Goal: Task Accomplishment & Management: Manage account settings

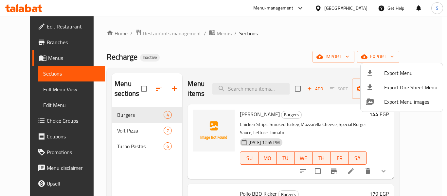
click at [274, 50] on div at bounding box center [223, 98] width 447 height 196
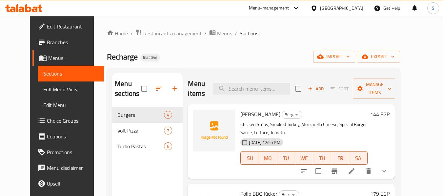
click at [316, 7] on icon at bounding box center [313, 8] width 5 height 6
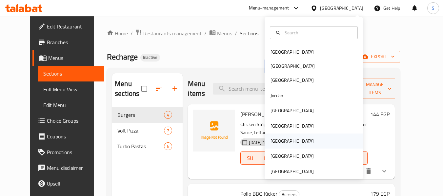
click at [279, 143] on div "[GEOGRAPHIC_DATA]" at bounding box center [292, 141] width 54 height 15
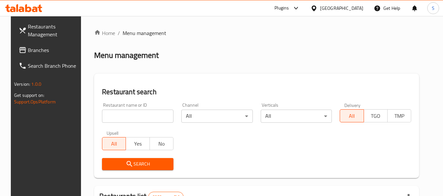
click at [141, 112] on input "search" at bounding box center [137, 116] width 71 height 13
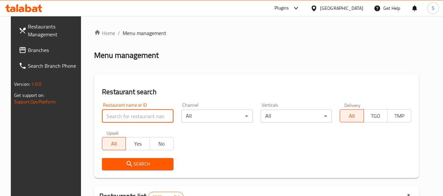
paste input "703841"
type input "703841"
click button "Search" at bounding box center [137, 164] width 71 height 12
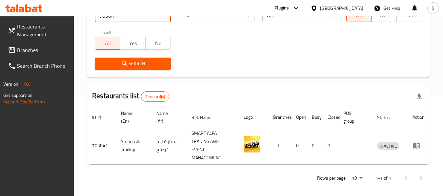
scroll to position [104, 0]
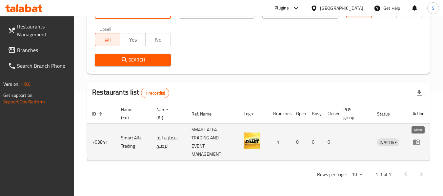
click at [419, 143] on icon "enhanced table" at bounding box center [415, 143] width 7 height 6
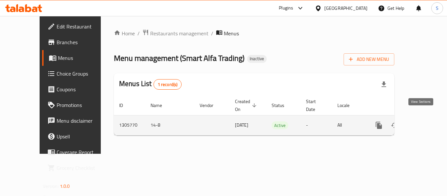
click at [423, 122] on icon "enhanced table" at bounding box center [427, 126] width 8 height 8
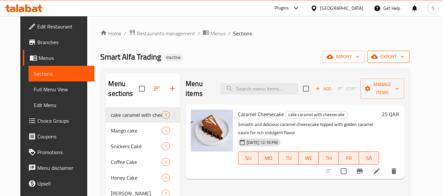
click at [403, 61] on button "export" at bounding box center [388, 57] width 42 height 12
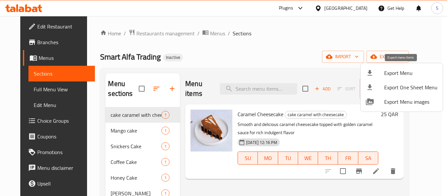
click at [397, 72] on span "Export Menu" at bounding box center [411, 73] width 53 height 8
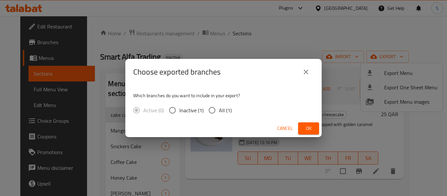
click at [216, 109] on input "All (1)" at bounding box center [212, 111] width 14 height 14
radio input "true"
click at [310, 126] on span "Ok" at bounding box center [309, 128] width 10 height 8
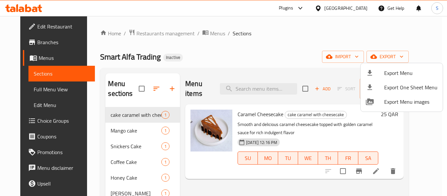
click at [41, 30] on div at bounding box center [223, 98] width 447 height 196
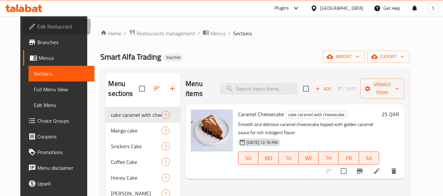
click at [37, 25] on span "Edit Restaurant" at bounding box center [63, 27] width 52 height 8
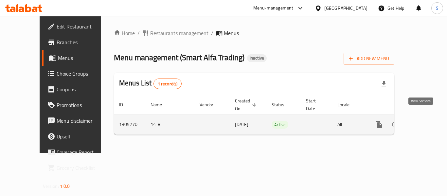
click at [423, 121] on icon "enhanced table" at bounding box center [427, 125] width 8 height 8
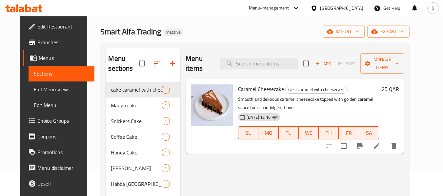
scroll to position [66, 0]
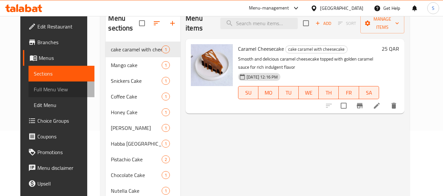
click at [54, 93] on link "Full Menu View" at bounding box center [61, 90] width 66 height 16
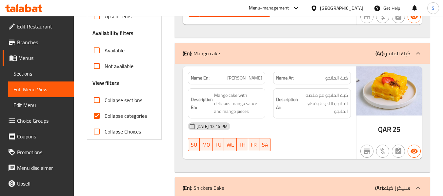
scroll to position [197, 0]
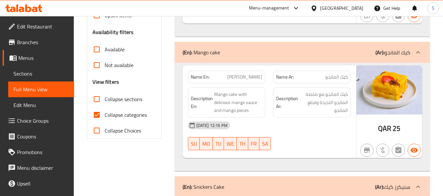
click at [119, 115] on span "Collapse categories" at bounding box center [125, 115] width 42 height 8
click at [104, 115] on input "Collapse categories" at bounding box center [97, 115] width 16 height 16
checkbox input "false"
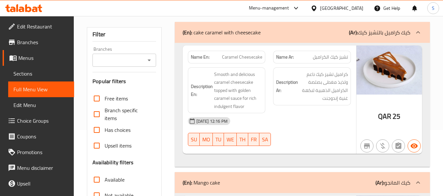
scroll to position [66, 0]
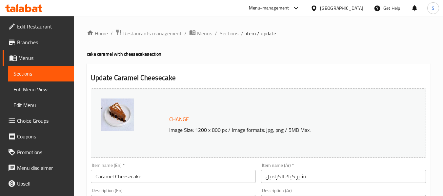
click at [230, 32] on span "Sections" at bounding box center [228, 33] width 19 height 8
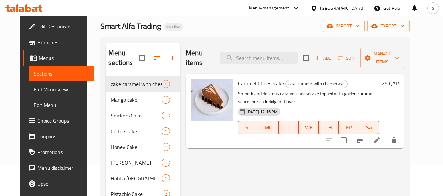
scroll to position [22, 0]
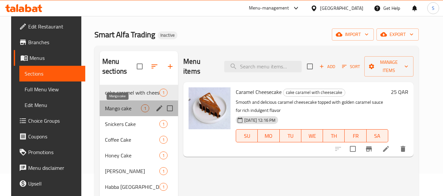
click at [125, 112] on span "Mango cake" at bounding box center [123, 108] width 36 height 8
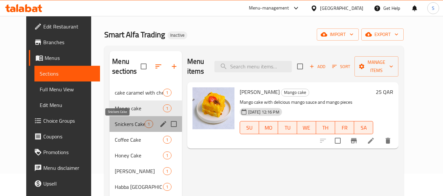
click at [126, 125] on span "Snickers Cake" at bounding box center [130, 124] width 30 height 8
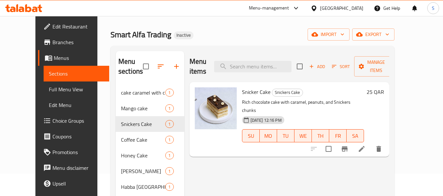
click at [219, 143] on div "Menu items Add Sort Manage items Snicker Cake Snickers Cake Rich chocolate cake…" at bounding box center [286, 163] width 205 height 225
click at [172, 65] on icon "button" at bounding box center [176, 67] width 8 height 8
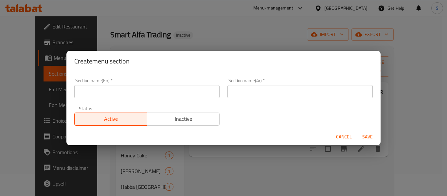
click at [143, 95] on input "text" at bounding box center [146, 91] width 145 height 13
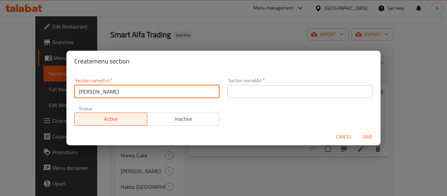
click at [137, 89] on input "Dee" at bounding box center [146, 91] width 145 height 13
type input "Desserts"
click at [234, 87] on input "text" at bounding box center [300, 91] width 145 height 13
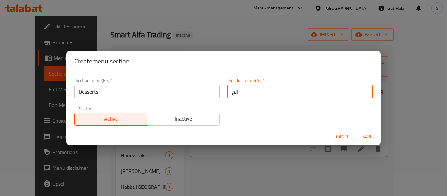
type input "الحلويات"
click at [357, 131] on button "Save" at bounding box center [367, 137] width 21 height 12
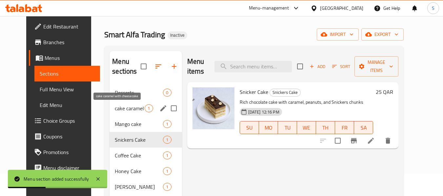
click at [123, 110] on span "cake caramel with cheesecake" at bounding box center [130, 108] width 30 height 8
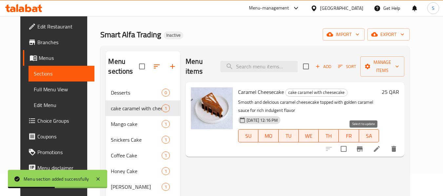
click at [350, 142] on input "checkbox" at bounding box center [343, 149] width 14 height 14
checkbox input "true"
click at [399, 61] on span "Manage items" at bounding box center [381, 66] width 33 height 16
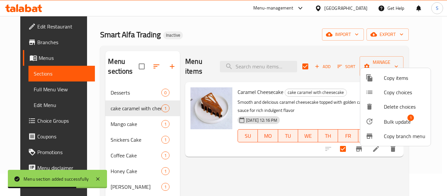
click at [389, 119] on span "Bulk update" at bounding box center [397, 122] width 27 height 8
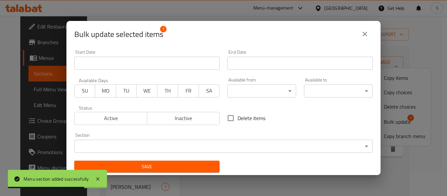
click at [179, 151] on body "Menu section added successfully ​ Menu-management Qatar Get Help S Edit Restaur…" at bounding box center [223, 84] width 447 height 180
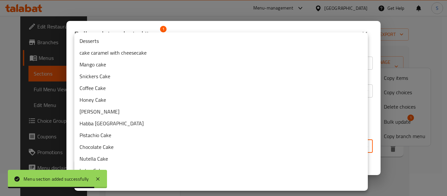
click at [140, 43] on li "Desserts" at bounding box center [221, 41] width 294 height 12
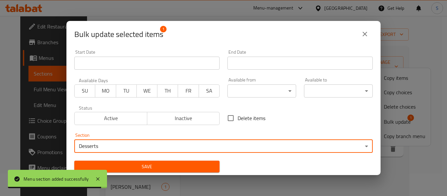
click at [158, 165] on span "Save" at bounding box center [147, 167] width 135 height 8
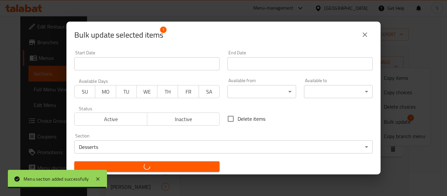
checkbox input "false"
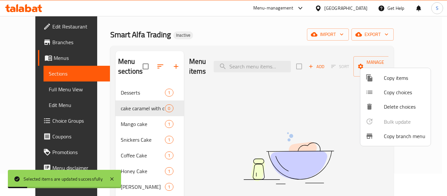
click at [106, 125] on div at bounding box center [223, 98] width 447 height 196
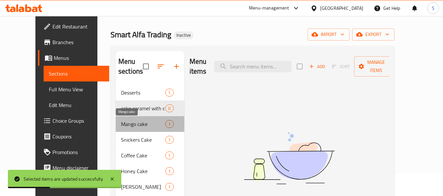
click at [128, 125] on span "Mango cake" at bounding box center [143, 124] width 44 height 8
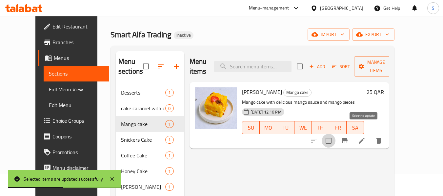
click at [335, 134] on input "checkbox" at bounding box center [328, 141] width 14 height 14
checkbox input "true"
click at [392, 61] on span "Manage items" at bounding box center [375, 66] width 33 height 16
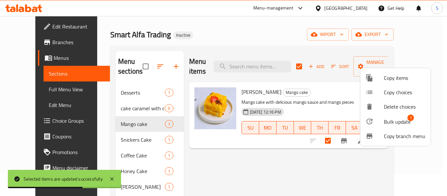
click at [394, 123] on span "Bulk update" at bounding box center [397, 122] width 27 height 8
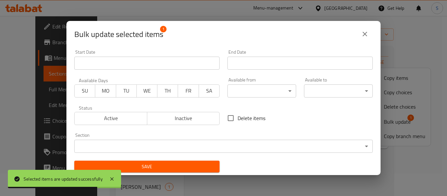
click at [177, 145] on body "Selected items are updated successfully ​ Menu-management Qatar Get Help S Edit…" at bounding box center [223, 84] width 447 height 180
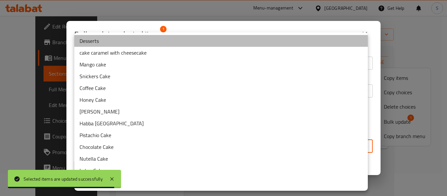
click at [142, 45] on li "Desserts" at bounding box center [221, 41] width 294 height 12
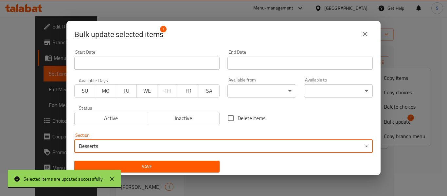
click at [155, 164] on span "Save" at bounding box center [147, 167] width 135 height 8
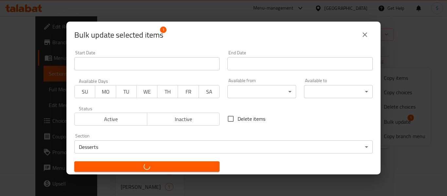
checkbox input "false"
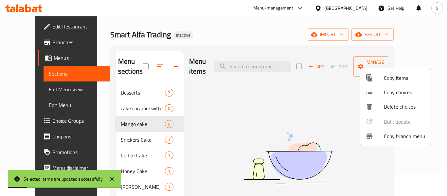
click at [110, 138] on div at bounding box center [223, 98] width 447 height 196
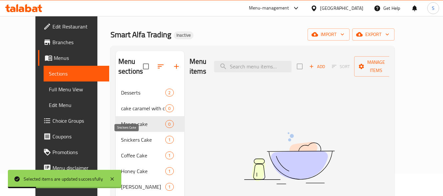
click at [121, 139] on span "Snickers Cake" at bounding box center [143, 140] width 44 height 8
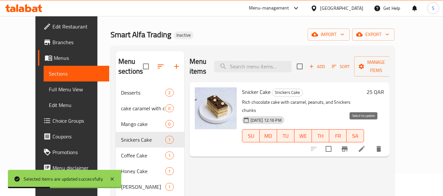
click at [335, 142] on input "checkbox" at bounding box center [328, 149] width 14 height 14
checkbox input "true"
click at [382, 66] on button "Manage items" at bounding box center [376, 66] width 44 height 20
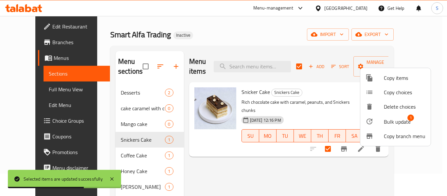
click at [387, 96] on span "Copy choices" at bounding box center [405, 92] width 42 height 8
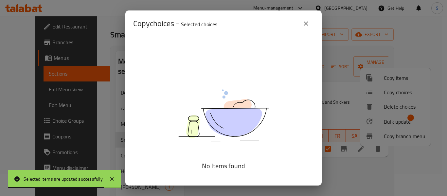
click at [391, 123] on div "Copy choices - Selected choices 0 No Items found" at bounding box center [223, 98] width 447 height 196
click at [312, 26] on button "close" at bounding box center [306, 24] width 16 height 16
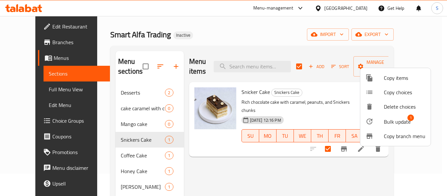
click at [391, 120] on span "Bulk update" at bounding box center [397, 122] width 27 height 8
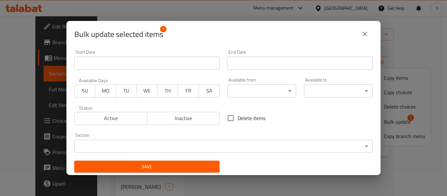
click at [213, 148] on body "​ Menu-management Qatar Get Help S Edit Restaurant Branches Menus Sections Full…" at bounding box center [223, 84] width 447 height 180
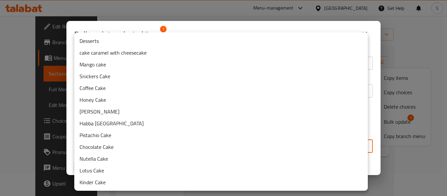
click at [143, 42] on li "Desserts" at bounding box center [221, 41] width 294 height 12
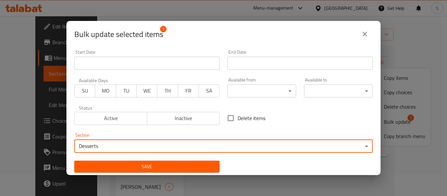
drag, startPoint x: 156, startPoint y: 165, endPoint x: 169, endPoint y: 149, distance: 20.8
click at [156, 165] on span "Save" at bounding box center [147, 167] width 135 height 8
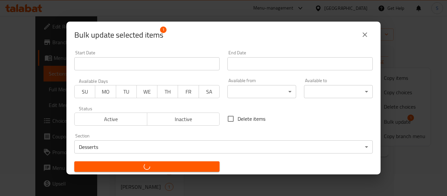
checkbox input "false"
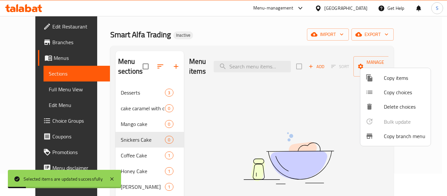
click at [109, 154] on div at bounding box center [223, 98] width 447 height 196
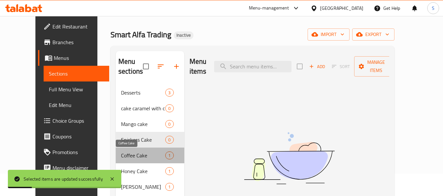
click at [121, 155] on span "Coffee Cake" at bounding box center [143, 156] width 44 height 8
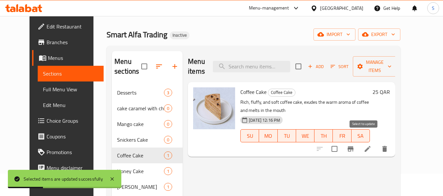
click at [341, 142] on input "checkbox" at bounding box center [334, 149] width 14 height 14
checkbox input "true"
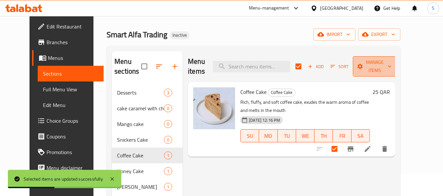
click at [391, 63] on span "Manage items" at bounding box center [374, 66] width 33 height 16
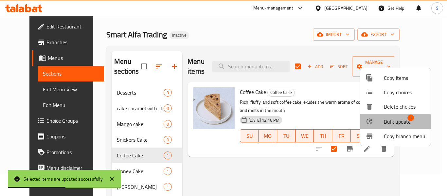
click at [388, 123] on span "Bulk update" at bounding box center [397, 122] width 27 height 8
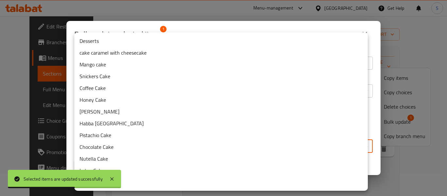
click at [203, 148] on body "Selected items are updated successfully ​ Menu-management Qatar Get Help S Edit…" at bounding box center [223, 84] width 447 height 180
click at [177, 45] on li "Desserts" at bounding box center [221, 41] width 294 height 12
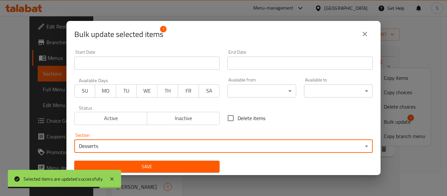
click at [154, 167] on span "Save" at bounding box center [147, 167] width 135 height 8
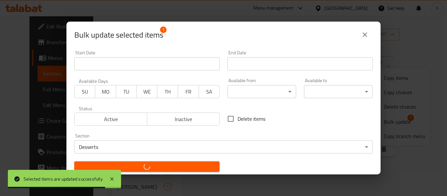
checkbox input "false"
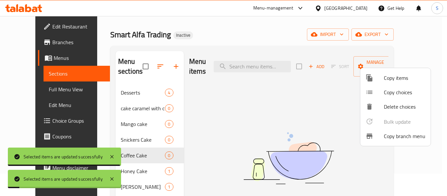
click at [184, 26] on div at bounding box center [223, 98] width 447 height 196
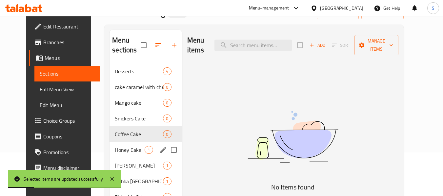
scroll to position [55, 0]
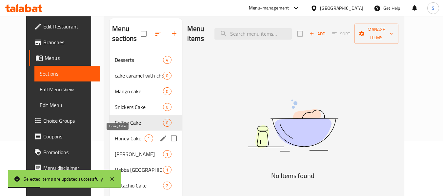
click at [115, 137] on span "Honey Cake" at bounding box center [130, 139] width 30 height 8
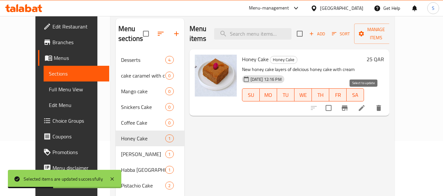
drag, startPoint x: 365, startPoint y: 99, endPoint x: 373, endPoint y: 101, distance: 8.3
click at [335, 101] on input "checkbox" at bounding box center [328, 108] width 14 height 14
checkbox input "true"
click at [364, 105] on icon at bounding box center [361, 108] width 6 height 6
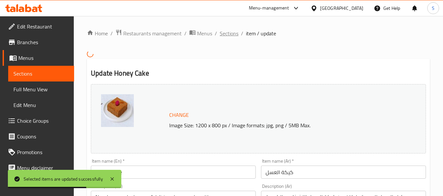
click at [229, 37] on span "Sections" at bounding box center [228, 33] width 19 height 8
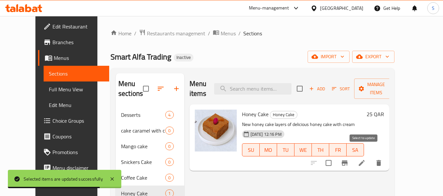
drag, startPoint x: 366, startPoint y: 155, endPoint x: 371, endPoint y: 144, distance: 11.6
click at [335, 156] on input "checkbox" at bounding box center [328, 163] width 14 height 14
checkbox input "true"
click at [392, 88] on span "Manage items" at bounding box center [375, 89] width 33 height 16
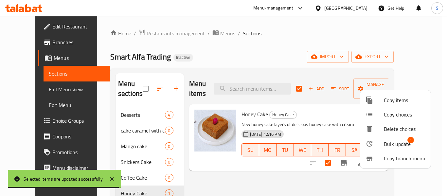
click at [385, 142] on span "Bulk update" at bounding box center [397, 144] width 27 height 8
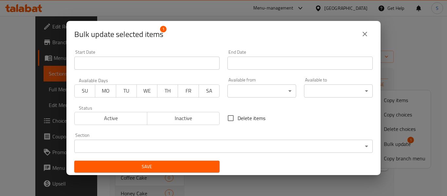
click at [174, 144] on body "​ Menu-management Qatar Get Help S Edit Restaurant Branches Menus Sections Full…" at bounding box center [223, 106] width 447 height 180
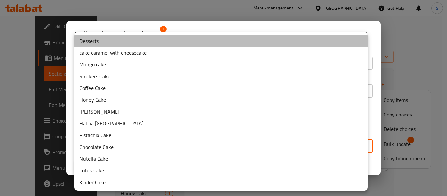
click at [151, 41] on li "Desserts" at bounding box center [221, 41] width 294 height 12
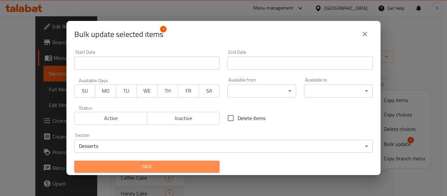
drag, startPoint x: 150, startPoint y: 165, endPoint x: 148, endPoint y: 122, distance: 42.6
click at [150, 165] on span "Save" at bounding box center [147, 167] width 135 height 8
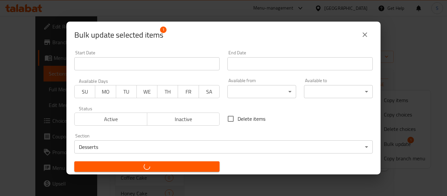
checkbox input "false"
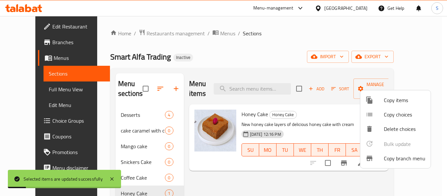
click at [82, 84] on div at bounding box center [223, 98] width 447 height 196
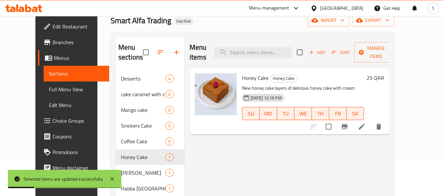
scroll to position [66, 0]
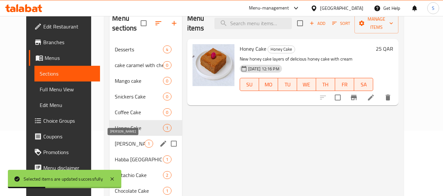
drag, startPoint x: 117, startPoint y: 142, endPoint x: 166, endPoint y: 144, distance: 48.9
click at [118, 142] on span "Lizzy Cake" at bounding box center [130, 144] width 30 height 8
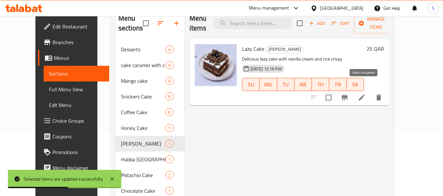
click at [335, 91] on input "checkbox" at bounding box center [328, 98] width 14 height 14
checkbox input "true"
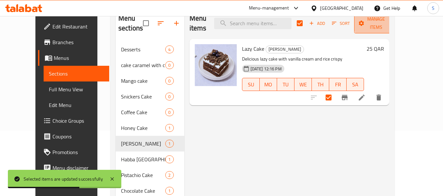
click at [392, 21] on span "Manage items" at bounding box center [375, 23] width 33 height 16
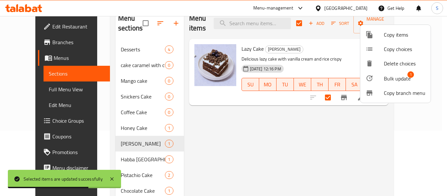
click at [392, 79] on span "Bulk update" at bounding box center [397, 79] width 27 height 8
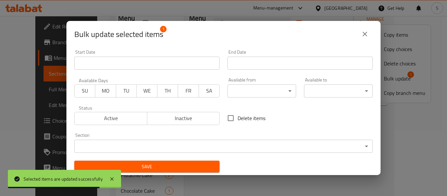
click at [156, 131] on body "Selected items are updated successfully ​ Menu-management Qatar Get Help S Edit…" at bounding box center [223, 41] width 447 height 180
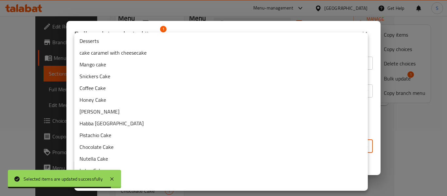
click at [131, 39] on li "Desserts" at bounding box center [221, 41] width 294 height 12
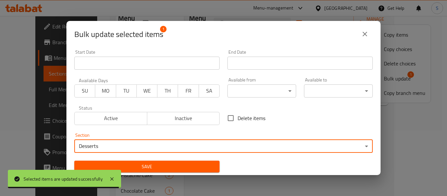
drag, startPoint x: 160, startPoint y: 167, endPoint x: 168, endPoint y: 156, distance: 14.5
click at [160, 166] on span "Save" at bounding box center [147, 167] width 135 height 8
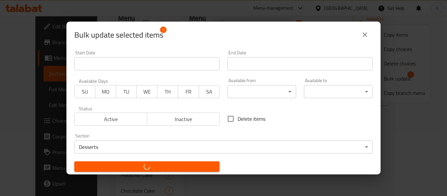
checkbox input "false"
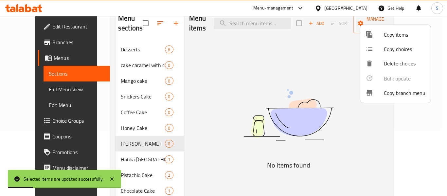
click at [102, 160] on div at bounding box center [223, 98] width 447 height 196
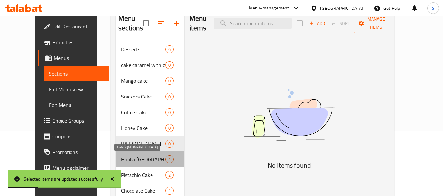
click at [121, 160] on span "Habba Riyadh" at bounding box center [143, 160] width 44 height 8
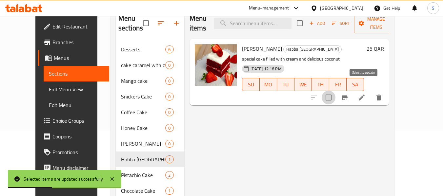
click at [335, 91] on input "checkbox" at bounding box center [328, 98] width 14 height 14
checkbox input "true"
click at [392, 21] on span "Manage items" at bounding box center [375, 23] width 33 height 16
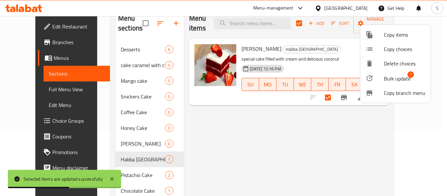
click at [390, 80] on span "Bulk update" at bounding box center [397, 79] width 27 height 8
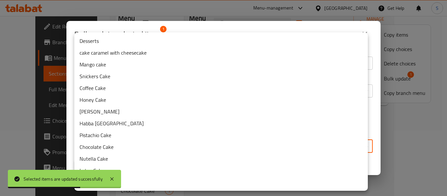
click at [179, 131] on body "Selected items are updated successfully ​ Menu-management Qatar Get Help S Edit…" at bounding box center [223, 41] width 447 height 180
click at [163, 40] on li "Desserts" at bounding box center [221, 41] width 294 height 12
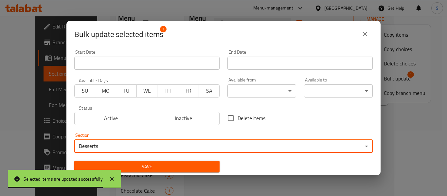
click at [149, 166] on span "Save" at bounding box center [147, 167] width 135 height 8
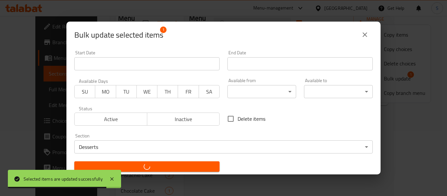
checkbox input "false"
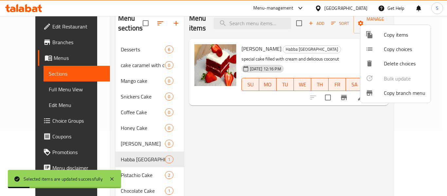
drag, startPoint x: 195, startPoint y: 148, endPoint x: 189, endPoint y: 151, distance: 6.6
click at [195, 148] on div at bounding box center [223, 98] width 447 height 196
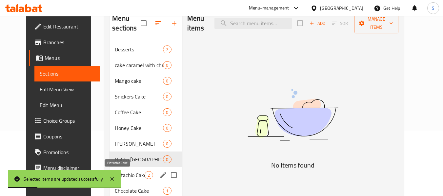
click at [125, 175] on span "Pistachio Cake" at bounding box center [130, 175] width 30 height 8
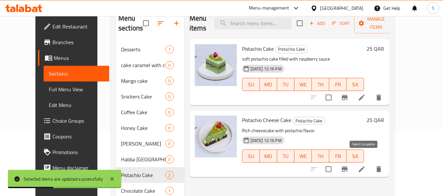
drag, startPoint x: 364, startPoint y: 159, endPoint x: 366, endPoint y: 127, distance: 31.5
click at [335, 162] on input "checkbox" at bounding box center [328, 169] width 14 height 14
checkbox input "true"
drag, startPoint x: 366, startPoint y: 91, endPoint x: 367, endPoint y: 85, distance: 5.9
click at [335, 91] on input "checkbox" at bounding box center [328, 98] width 14 height 14
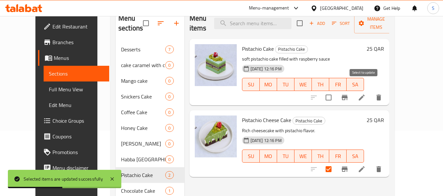
checkbox input "true"
click at [389, 22] on span "Manage items" at bounding box center [375, 23] width 33 height 16
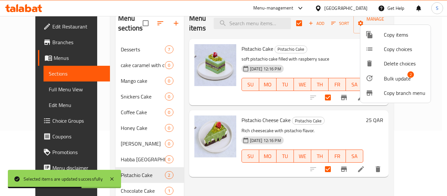
click at [381, 81] on div at bounding box center [375, 78] width 18 height 8
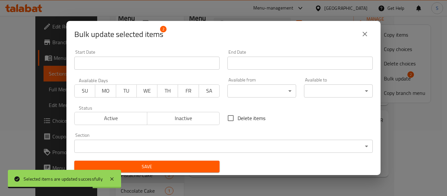
click at [165, 131] on body "Selected items are updated successfully ​ Menu-management Qatar Get Help S Edit…" at bounding box center [223, 41] width 447 height 180
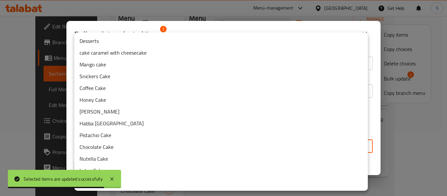
click at [160, 46] on li "Desserts" at bounding box center [221, 41] width 294 height 12
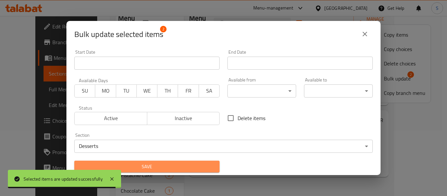
click at [162, 168] on span "Save" at bounding box center [147, 167] width 135 height 8
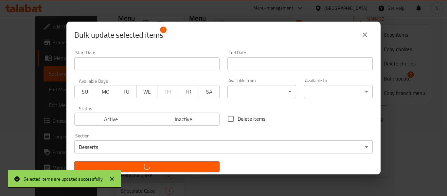
checkbox input "false"
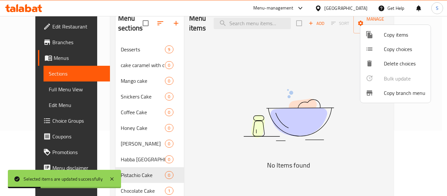
click at [196, 153] on div at bounding box center [223, 98] width 447 height 196
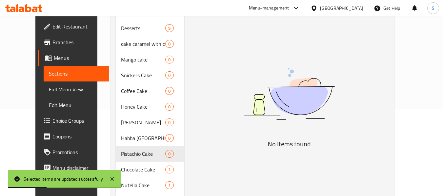
scroll to position [98, 0]
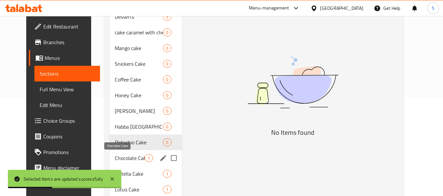
click at [121, 159] on span "Chocolate Cake" at bounding box center [130, 158] width 30 height 8
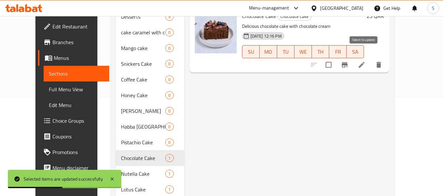
click at [335, 58] on input "checkbox" at bounding box center [328, 65] width 14 height 14
checkbox input "true"
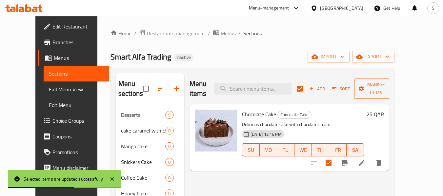
click at [387, 86] on span "Manage items" at bounding box center [375, 89] width 33 height 16
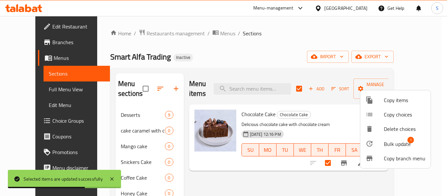
click at [389, 145] on span "Bulk update" at bounding box center [397, 144] width 27 height 8
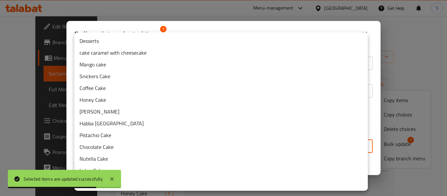
click at [200, 146] on body "Selected items are updated successfully ​ Menu-management Qatar Get Help S Edit…" at bounding box center [223, 106] width 447 height 180
click at [183, 46] on li "Desserts" at bounding box center [221, 41] width 294 height 12
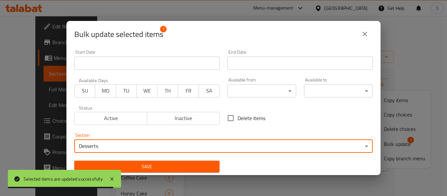
click at [174, 170] on span "Save" at bounding box center [147, 167] width 135 height 8
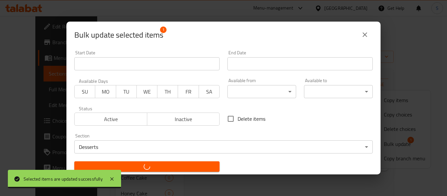
checkbox input "false"
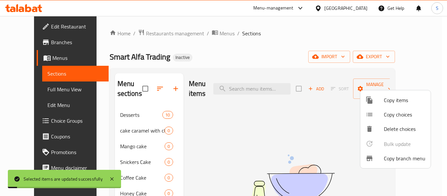
click at [192, 52] on div at bounding box center [223, 98] width 447 height 196
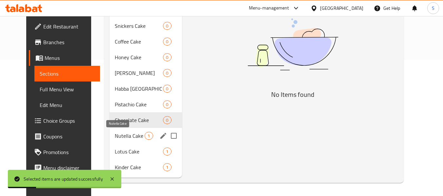
click at [124, 136] on span "Nutella Cake" at bounding box center [130, 136] width 30 height 8
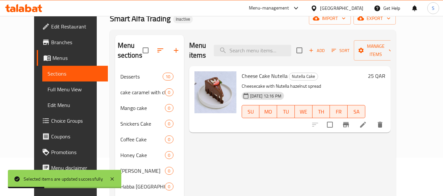
scroll to position [38, 0]
click at [336, 118] on input "checkbox" at bounding box center [330, 125] width 14 height 14
checkbox input "true"
click at [397, 50] on button "Manage items" at bounding box center [375, 51] width 44 height 20
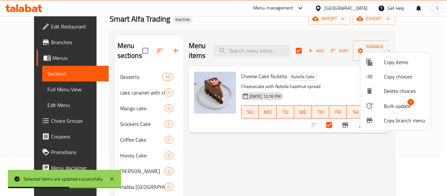
click at [383, 108] on div at bounding box center [375, 106] width 18 height 8
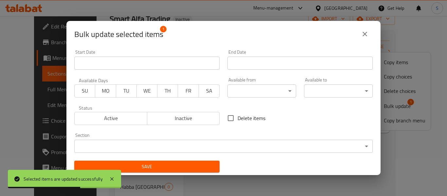
click at [174, 147] on body "Selected items are updated successfully ​ Menu-management Qatar Get Help S Edit…" at bounding box center [223, 68] width 447 height 180
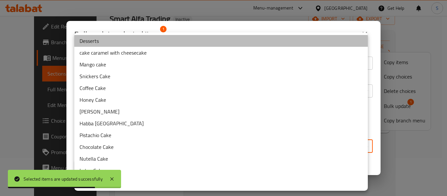
click at [155, 45] on li "Desserts" at bounding box center [221, 41] width 294 height 12
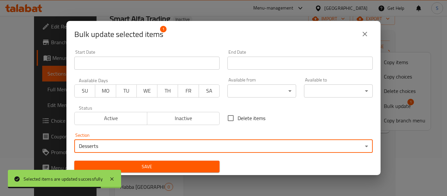
click at [159, 169] on span "Save" at bounding box center [147, 167] width 135 height 8
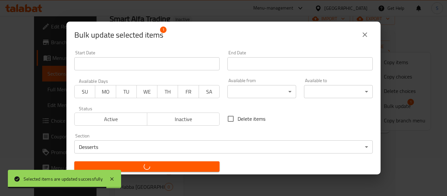
checkbox input "false"
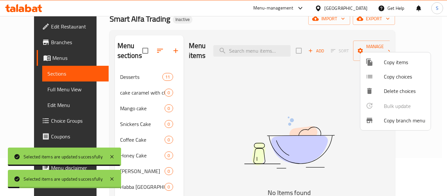
click at [184, 137] on div at bounding box center [223, 98] width 447 height 196
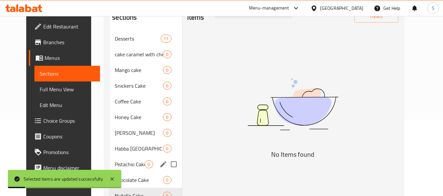
scroll to position [136, 0]
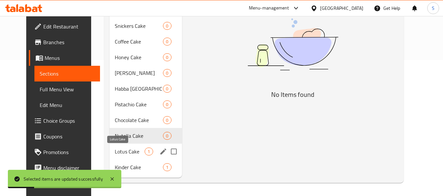
click at [122, 155] on span "Lotus Cake" at bounding box center [130, 152] width 30 height 8
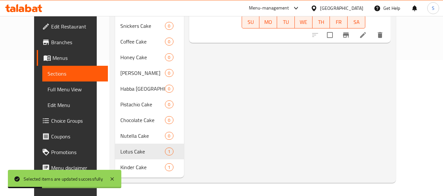
scroll to position [38, 0]
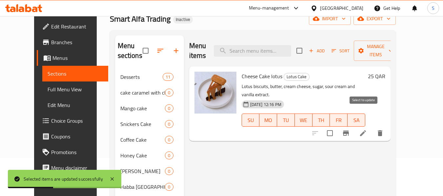
click at [336, 126] on input "checkbox" at bounding box center [330, 133] width 14 height 14
checkbox input "true"
click at [392, 48] on span "Manage items" at bounding box center [375, 51] width 33 height 16
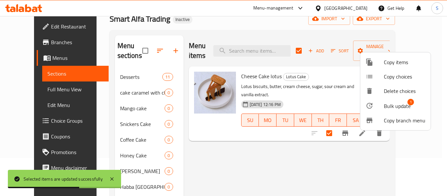
click at [387, 105] on span "Bulk update" at bounding box center [397, 106] width 27 height 8
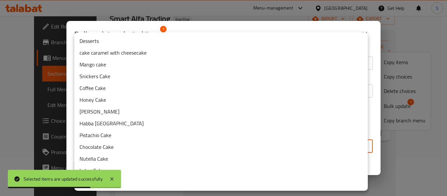
click at [184, 142] on body "Selected items are updated successfully ​ Menu-management Qatar Get Help S Edit…" at bounding box center [223, 68] width 447 height 180
click at [201, 43] on li "Desserts" at bounding box center [221, 41] width 294 height 12
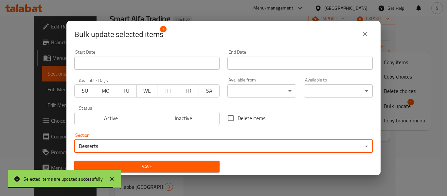
click at [155, 168] on span "Save" at bounding box center [147, 167] width 135 height 8
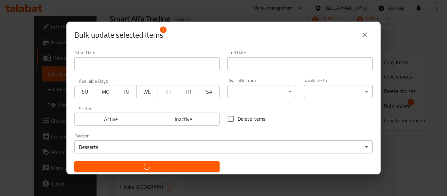
checkbox input "false"
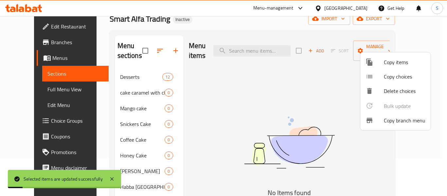
click at [180, 128] on div at bounding box center [223, 98] width 447 height 196
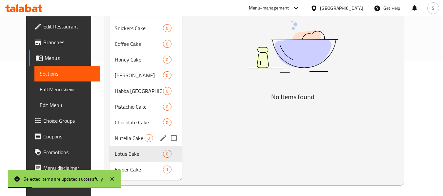
scroll to position [136, 0]
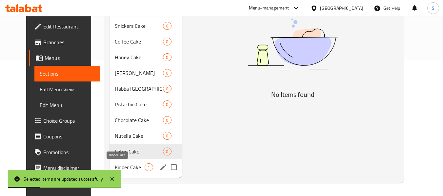
click at [136, 171] on span "Kinder Cake" at bounding box center [130, 167] width 30 height 8
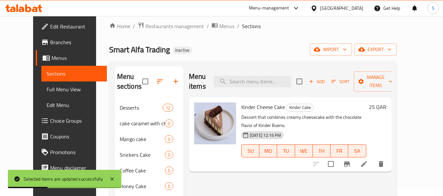
scroll to position [5, 0]
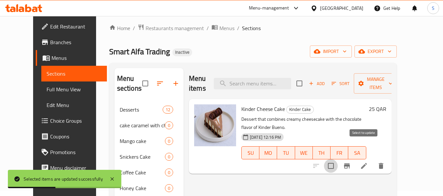
click at [337, 159] on input "checkbox" at bounding box center [331, 166] width 14 height 14
checkbox input "true"
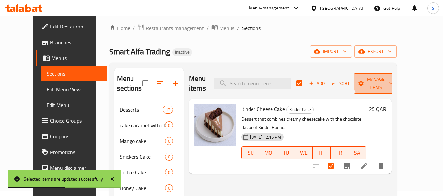
click at [392, 79] on span "Manage items" at bounding box center [375, 83] width 33 height 16
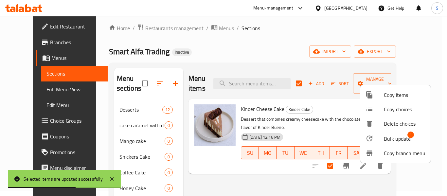
click at [390, 138] on span "Bulk update" at bounding box center [397, 139] width 27 height 8
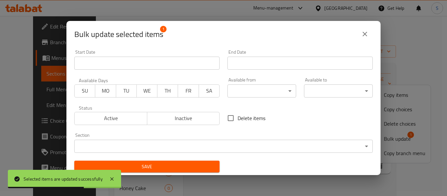
click at [212, 145] on body "Selected items are updated successfully ​ Menu-management Qatar Get Help S Edit…" at bounding box center [223, 101] width 447 height 180
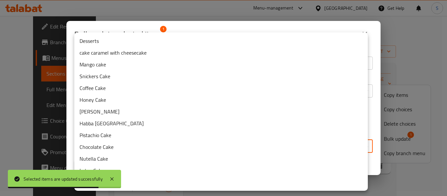
click at [164, 45] on li "Desserts" at bounding box center [221, 41] width 294 height 12
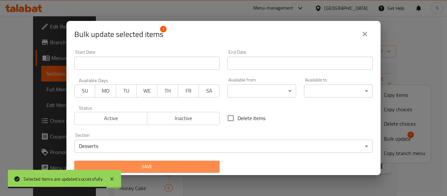
click at [153, 166] on span "Save" at bounding box center [147, 167] width 135 height 8
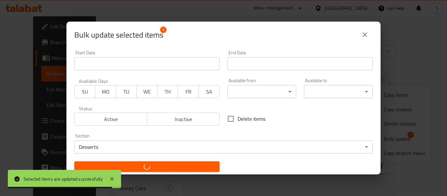
checkbox input "false"
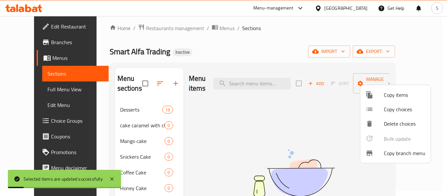
click at [185, 49] on div at bounding box center [223, 98] width 447 height 196
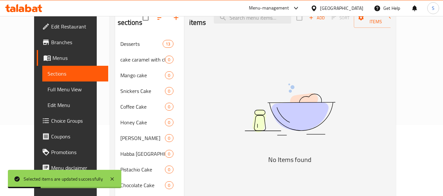
scroll to position [0, 0]
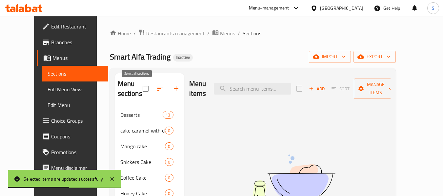
click at [141, 90] on input "checkbox" at bounding box center [146, 89] width 14 height 14
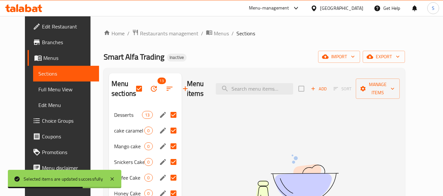
click at [166, 114] on input "Menu sections" at bounding box center [173, 115] width 14 height 14
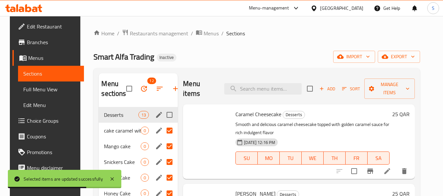
checkbox input "false"
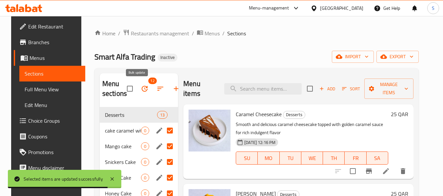
click at [142, 89] on icon "button" at bounding box center [145, 89] width 6 height 6
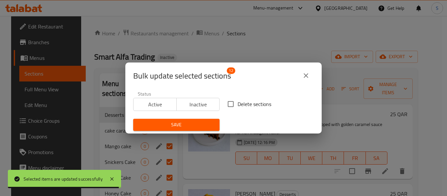
click at [232, 102] on input "Delete sections" at bounding box center [231, 104] width 14 height 14
checkbox input "true"
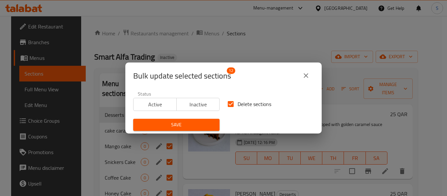
click at [185, 123] on span "Save" at bounding box center [177, 125] width 76 height 8
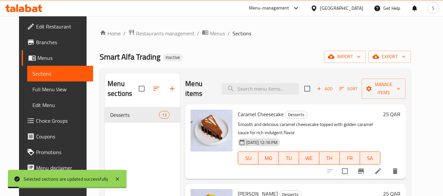
click at [219, 50] on div "Home / Restaurants management / Menus / Sections Smart Alfa Trading Inactive im…" at bounding box center [255, 152] width 311 height 246
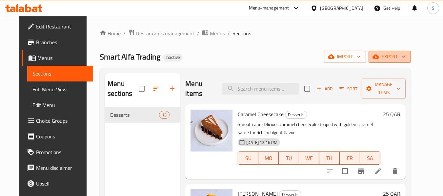
click at [405, 55] on span "export" at bounding box center [389, 57] width 32 height 8
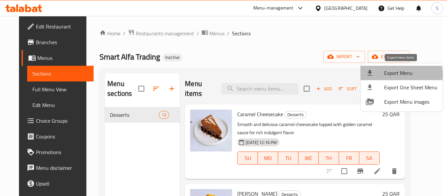
click at [393, 75] on span "Export Menu" at bounding box center [411, 73] width 53 height 8
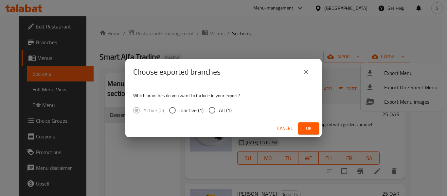
click at [227, 113] on span "All (1)" at bounding box center [225, 110] width 13 height 8
click at [219, 113] on input "All (1)" at bounding box center [212, 111] width 14 height 14
radio input "true"
click at [307, 126] on span "Ok" at bounding box center [309, 128] width 10 height 8
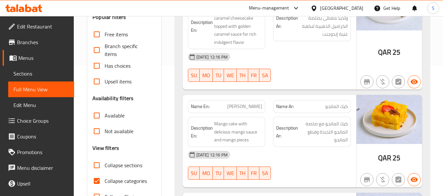
scroll to position [131, 0]
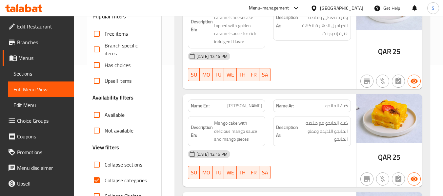
click at [117, 180] on span "Collapse categories" at bounding box center [125, 181] width 42 height 8
click at [104, 180] on input "Collapse categories" at bounding box center [97, 181] width 16 height 16
checkbox input "false"
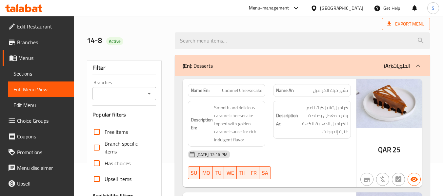
scroll to position [66, 0]
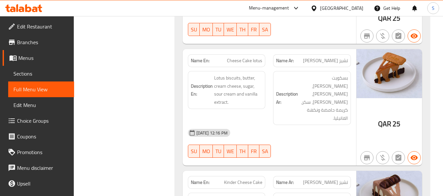
scroll to position [1212, 0]
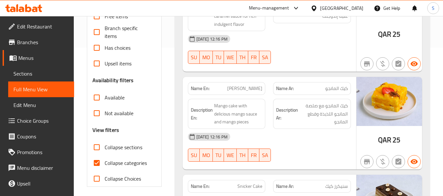
scroll to position [164, 0]
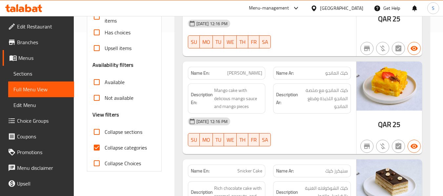
click at [125, 145] on span "Collapse categories" at bounding box center [125, 148] width 42 height 8
click at [104, 145] on input "Collapse categories" at bounding box center [97, 148] width 16 height 16
checkbox input "false"
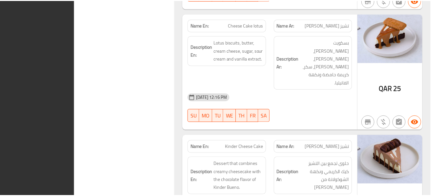
scroll to position [1216, 0]
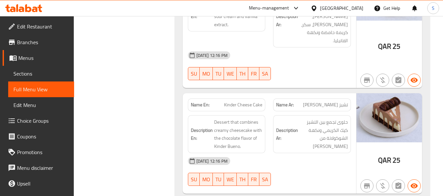
click at [320, 10] on div at bounding box center [314, 8] width 9 height 7
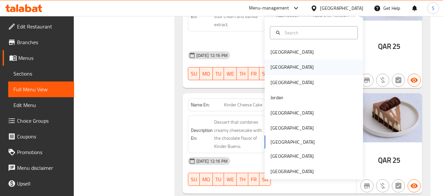
click at [290, 63] on div "[GEOGRAPHIC_DATA]" at bounding box center [313, 67] width 98 height 15
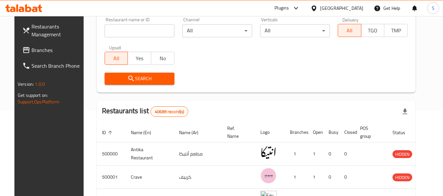
scroll to position [38, 0]
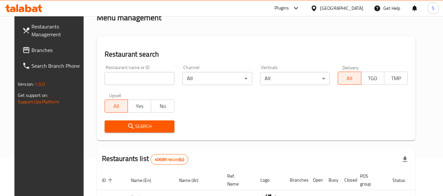
click at [130, 76] on input "search" at bounding box center [139, 78] width 70 height 13
paste input "703572"
type input "703572"
click button "Search" at bounding box center [139, 127] width 70 height 12
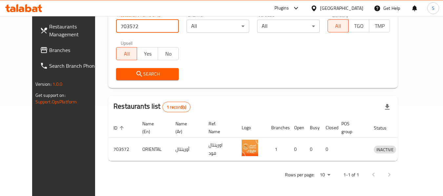
scroll to position [90, 0]
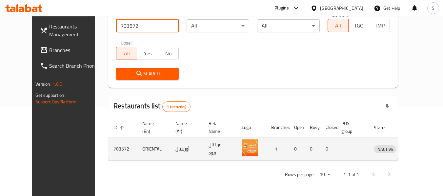
click at [414, 150] on icon "enhanced table" at bounding box center [412, 150] width 7 height 6
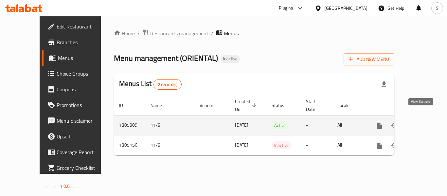
click at [423, 122] on icon "enhanced table" at bounding box center [427, 126] width 8 height 8
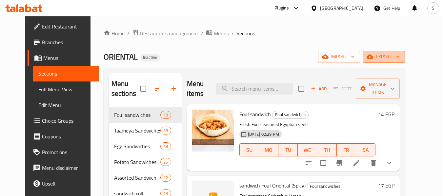
click at [399, 54] on span "export" at bounding box center [384, 57] width 32 height 8
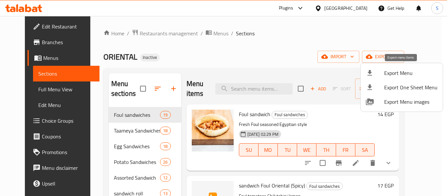
click at [378, 71] on div at bounding box center [375, 73] width 18 height 8
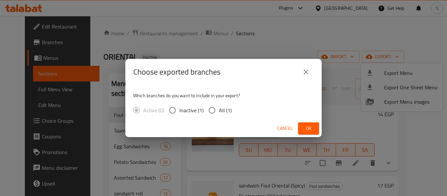
click at [221, 109] on span "All (1)" at bounding box center [225, 110] width 13 height 8
click at [219, 109] on input "All (1)" at bounding box center [212, 111] width 14 height 14
radio input "true"
click at [301, 127] on button "Ok" at bounding box center [308, 129] width 21 height 12
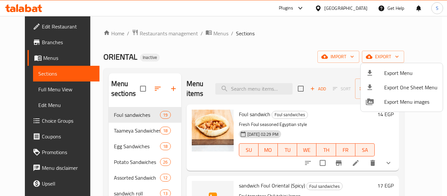
click at [271, 38] on div at bounding box center [223, 98] width 447 height 196
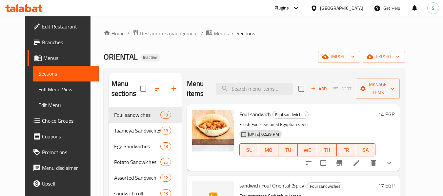
click at [289, 51] on div "ORIENTAL Inactive import export" at bounding box center [254, 57] width 301 height 12
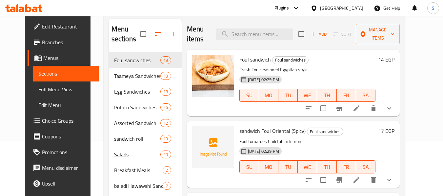
scroll to position [66, 0]
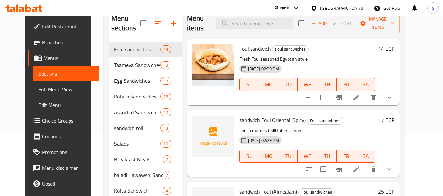
click at [40, 90] on span "Full Menu View" at bounding box center [65, 89] width 55 height 8
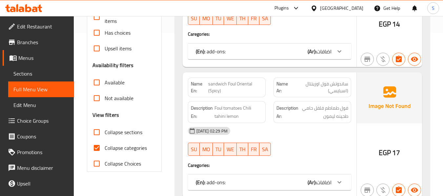
scroll to position [164, 0]
click at [121, 147] on span "Collapse categories" at bounding box center [125, 148] width 42 height 8
click at [104, 147] on input "Collapse categories" at bounding box center [97, 148] width 16 height 16
checkbox input "false"
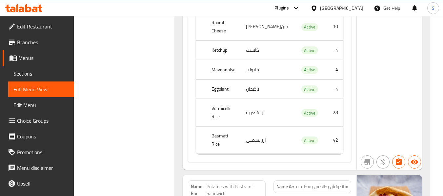
scroll to position [27675, 0]
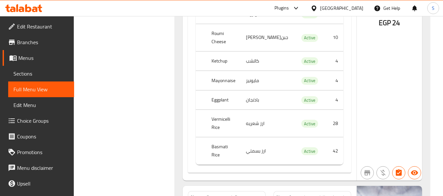
drag, startPoint x: 305, startPoint y: 54, endPoint x: 330, endPoint y: 53, distance: 25.3
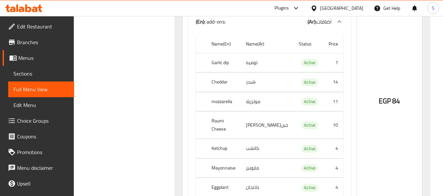
scroll to position [47099, 0]
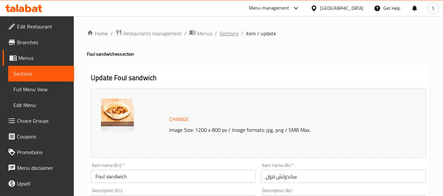
click at [233, 33] on span "Sections" at bounding box center [228, 33] width 19 height 8
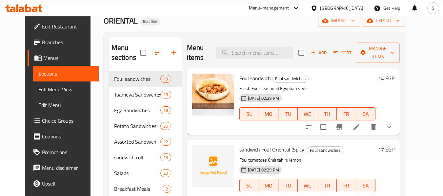
scroll to position [66, 0]
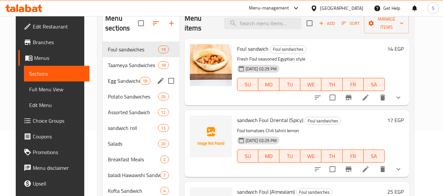
click at [114, 83] on span "Egg Sandwiches" at bounding box center [124, 81] width 32 height 8
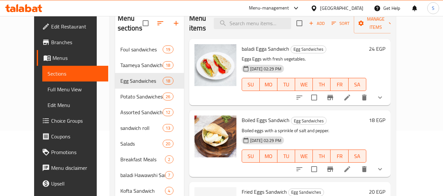
scroll to position [33, 0]
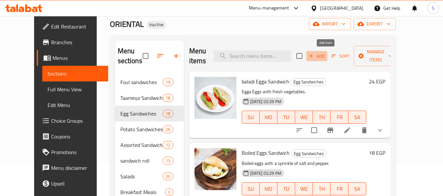
click at [324, 56] on span "Add" at bounding box center [317, 56] width 18 height 8
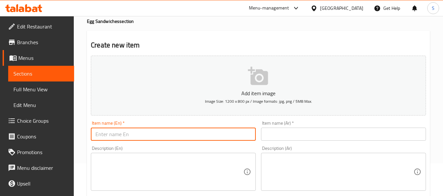
click at [160, 131] on input "text" at bounding box center [173, 134] width 165 height 13
type input "Sausage eggs sandwich"
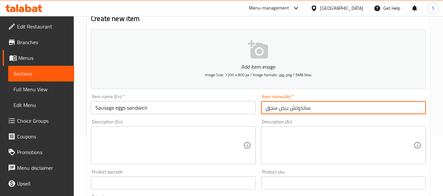
scroll to position [66, 0]
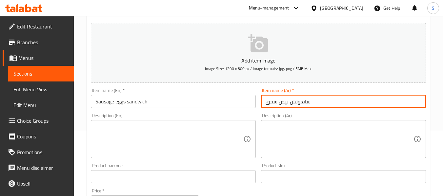
type input "ساندوتش بيض سجق"
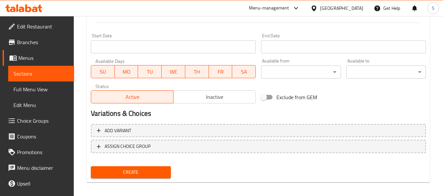
scroll to position [197, 0]
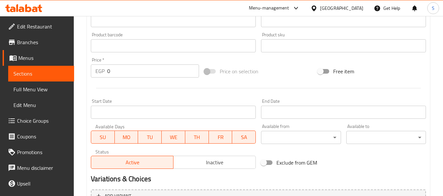
click at [131, 76] on input "0" at bounding box center [153, 71] width 92 height 13
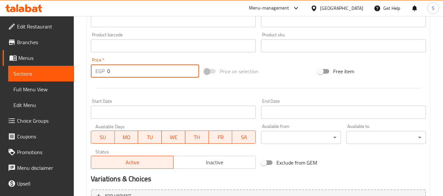
click at [131, 76] on input "0" at bounding box center [153, 71] width 92 height 13
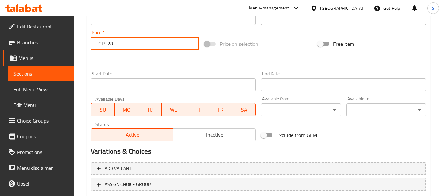
scroll to position [267, 0]
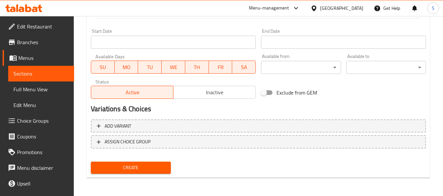
type input "28"
click at [156, 163] on button "Create" at bounding box center [131, 168] width 80 height 12
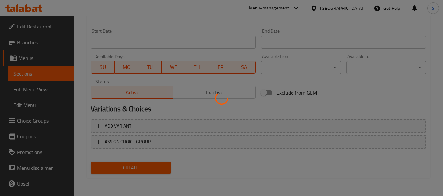
type input "0"
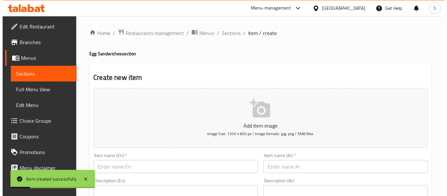
scroll to position [0, 0]
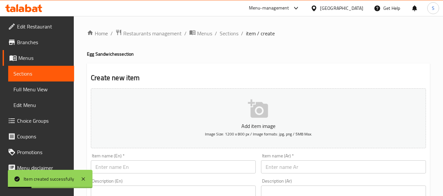
drag, startPoint x: 234, startPoint y: 32, endPoint x: 257, endPoint y: 2, distance: 38.3
click at [234, 32] on span "Sections" at bounding box center [228, 33] width 19 height 8
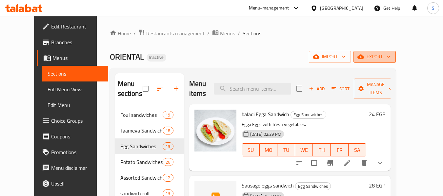
click at [390, 55] on span "export" at bounding box center [374, 57] width 32 height 8
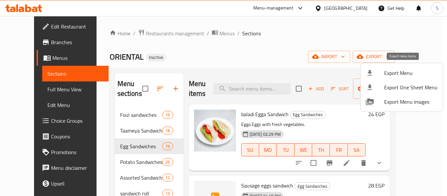
click at [401, 72] on span "Export Menu" at bounding box center [411, 73] width 53 height 8
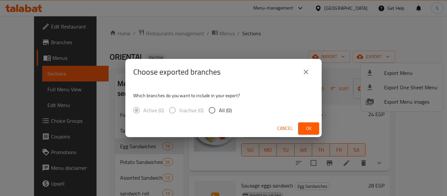
click at [222, 111] on span "All (0)" at bounding box center [225, 110] width 13 height 8
click at [219, 111] on input "All (0)" at bounding box center [212, 111] width 14 height 14
radio input "true"
click at [304, 127] on span "Ok" at bounding box center [309, 128] width 10 height 8
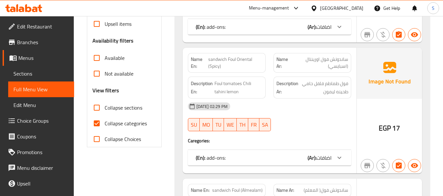
scroll to position [197, 0]
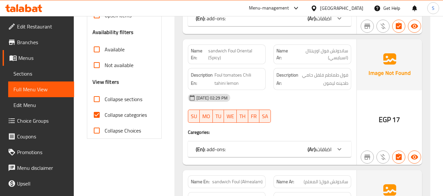
click at [108, 115] on span "Collapse categories" at bounding box center [125, 115] width 42 height 8
click at [104, 115] on input "Collapse categories" at bounding box center [97, 115] width 16 height 16
checkbox input "false"
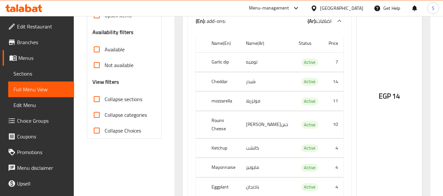
click at [109, 99] on span "Collapse sections" at bounding box center [123, 99] width 38 height 8
click at [104, 99] on input "Collapse sections" at bounding box center [97, 99] width 16 height 16
checkbox input "true"
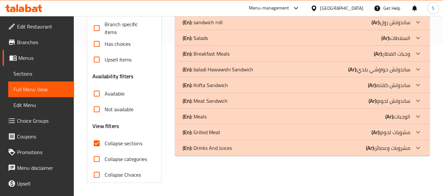
scroll to position [152, 0]
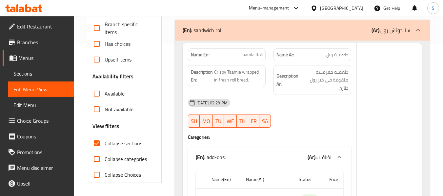
scroll to position [87, 0]
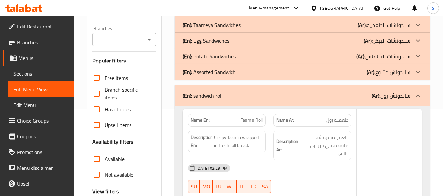
click at [218, 13] on p "(En): Assorted Sandwich" at bounding box center [205, 9] width 47 height 8
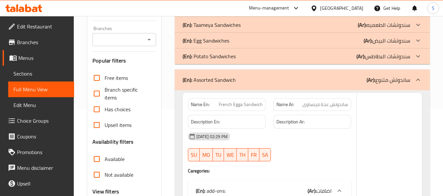
click at [224, 13] on p "(En): Potato Sandwiches" at bounding box center [205, 9] width 47 height 8
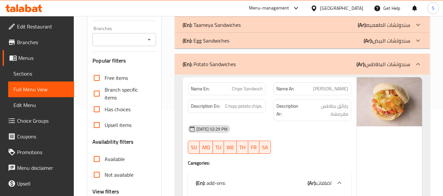
click at [224, 13] on p "(En): Egg Sandwiches" at bounding box center [205, 9] width 47 height 8
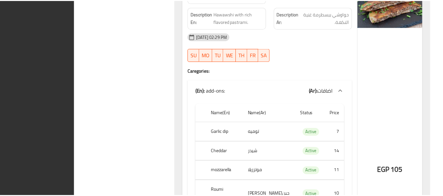
scroll to position [34422, 0]
